Goal: Check status: Check status

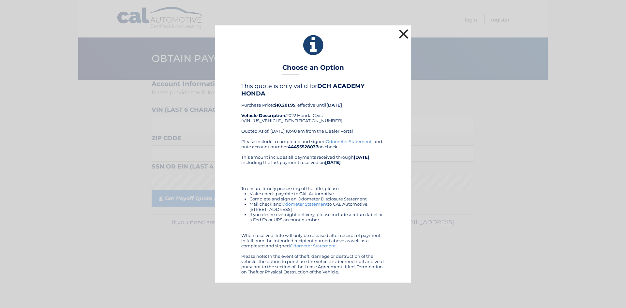
click at [403, 33] on button "×" at bounding box center [403, 33] width 13 height 13
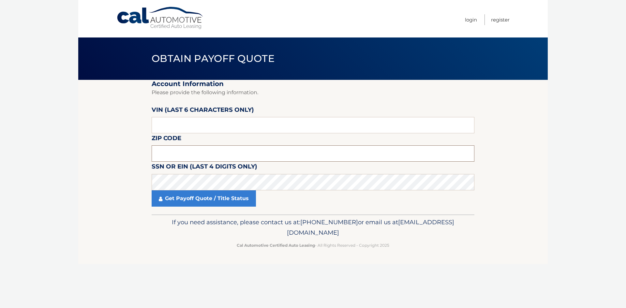
click at [181, 151] on input "text" at bounding box center [313, 153] width 323 height 16
click at [186, 154] on input "text" at bounding box center [313, 153] width 323 height 16
click at [159, 150] on input "text" at bounding box center [313, 153] width 323 height 16
type input "08054"
click at [165, 124] on input "text" at bounding box center [313, 125] width 323 height 16
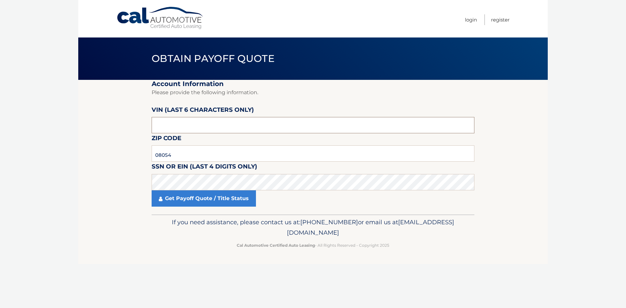
click at [169, 126] on input "text" at bounding box center [313, 125] width 323 height 16
type input "7*****"
type input "074182"
drag, startPoint x: 177, startPoint y: 223, endPoint x: 179, endPoint y: 202, distance: 20.6
click at [177, 222] on p "If you need assistance, please contact us at: [PHONE_NUMBER] or email us at [EM…" at bounding box center [313, 227] width 314 height 21
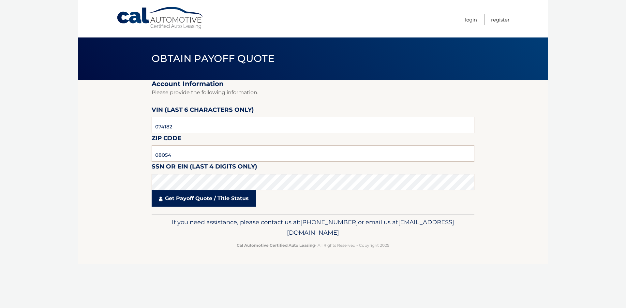
click at [179, 200] on link "Get Payoff Quote / Title Status" at bounding box center [204, 198] width 104 height 16
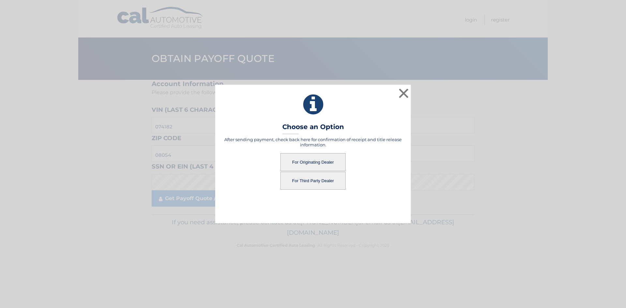
click at [320, 156] on button "For Originating Dealer" at bounding box center [312, 162] width 65 height 18
click at [299, 166] on button "For Originating Dealer" at bounding box center [312, 162] width 65 height 18
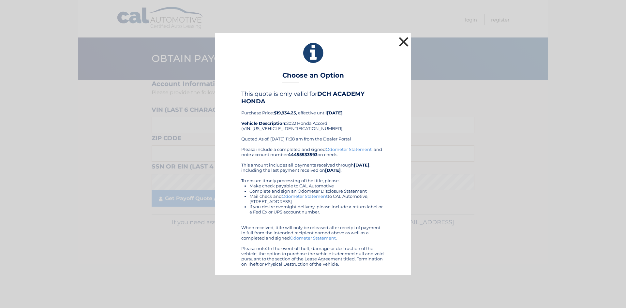
click at [404, 39] on button "×" at bounding box center [403, 41] width 13 height 13
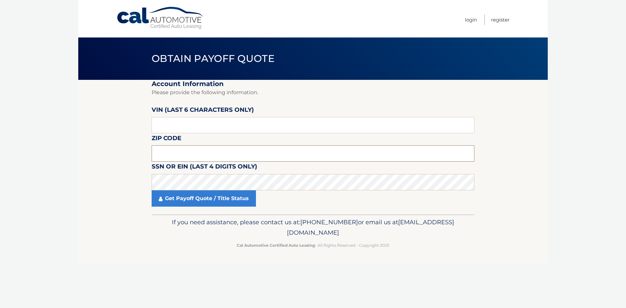
click at [178, 149] on input "text" at bounding box center [313, 153] width 323 height 16
type input "08054"
click at [175, 118] on input "text" at bounding box center [313, 125] width 323 height 16
click at [168, 123] on input "text" at bounding box center [313, 125] width 323 height 16
type input "7*****"
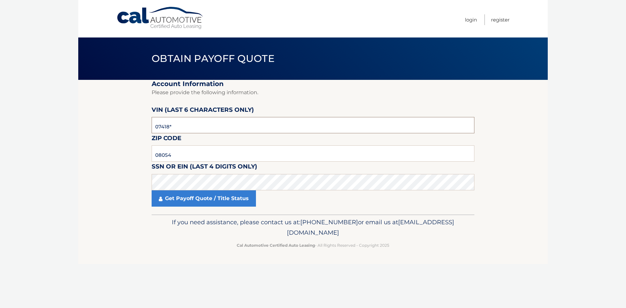
type input "074182"
click at [204, 199] on link "Get Payoff Quote / Title Status" at bounding box center [204, 198] width 104 height 16
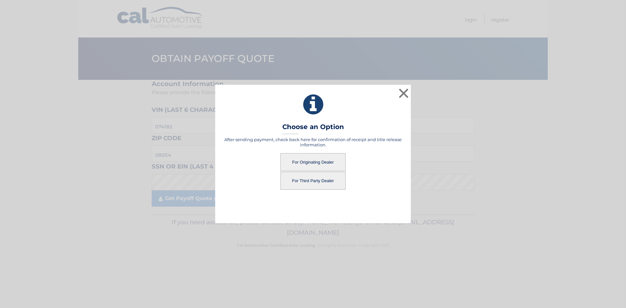
click at [305, 161] on button "For Originating Dealer" at bounding box center [312, 162] width 65 height 18
click at [319, 161] on button "For Originating Dealer" at bounding box center [312, 162] width 65 height 18
